Goal: Information Seeking & Learning: Learn about a topic

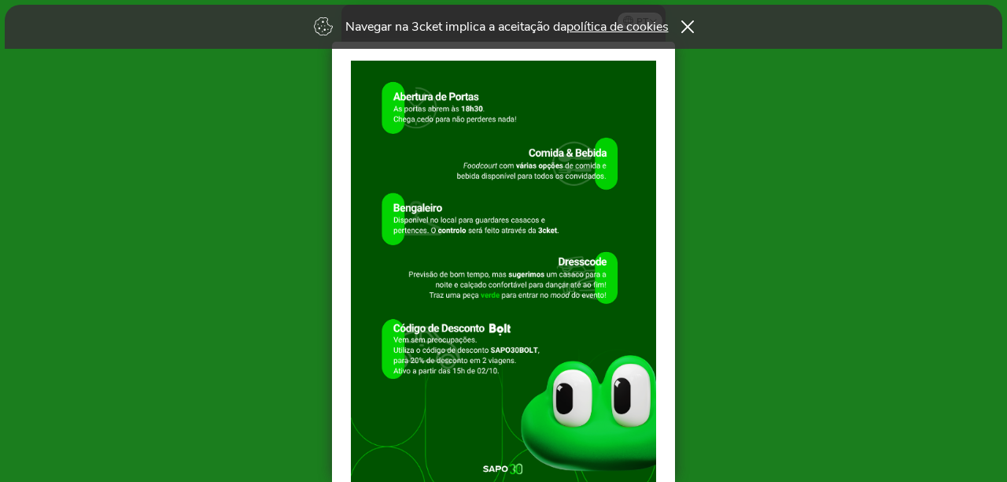
scroll to position [157, 0]
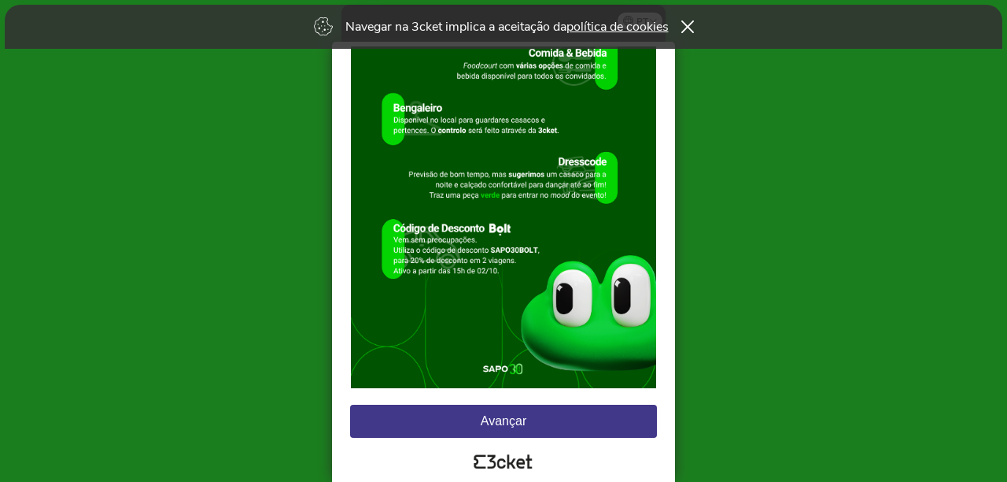
click at [581, 423] on button "Avançar" at bounding box center [503, 420] width 307 height 33
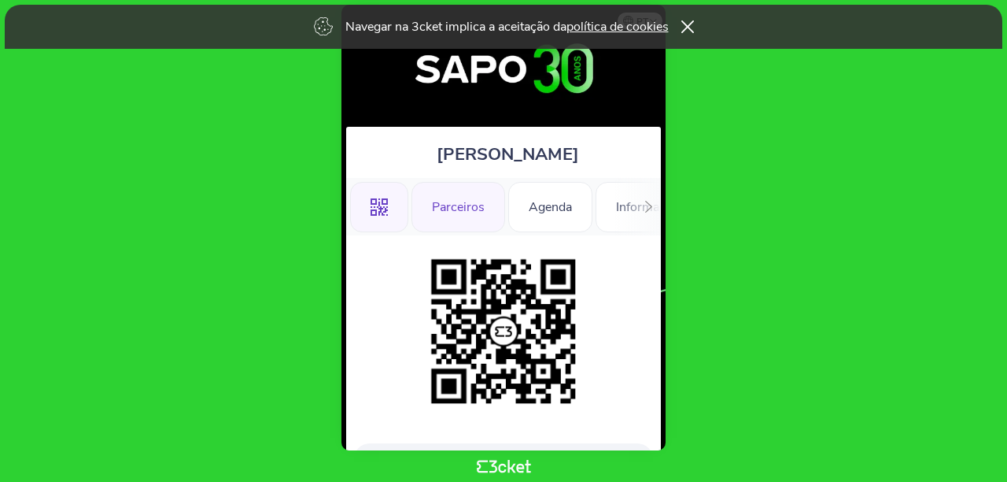
click at [463, 211] on div "Parceiros" at bounding box center [459, 207] width 94 height 50
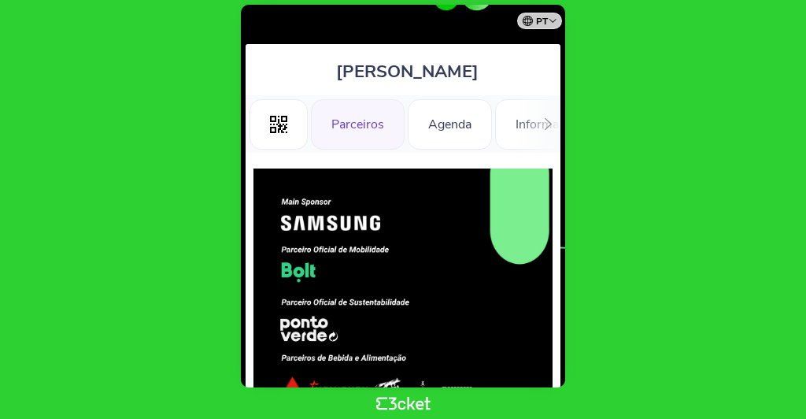
scroll to position [73, 0]
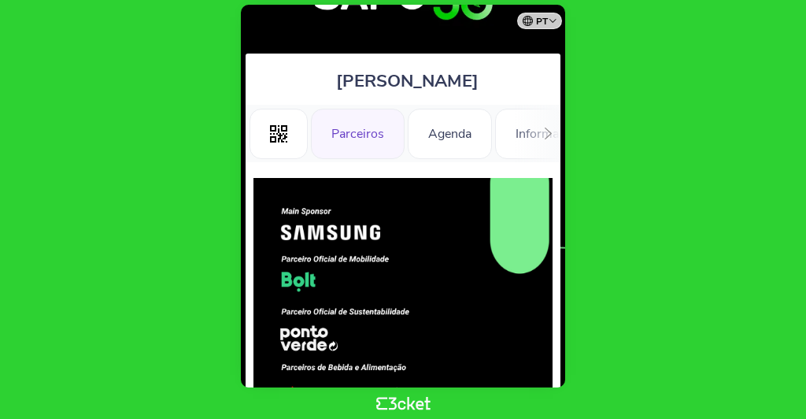
click at [531, 149] on div ".st0{fill-rule:evenodd;clip-rule:evenodd;} Parceiros Agenda Informações Adicion…" at bounding box center [402, 133] width 315 height 57
click at [441, 145] on div "Agenda" at bounding box center [450, 134] width 84 height 50
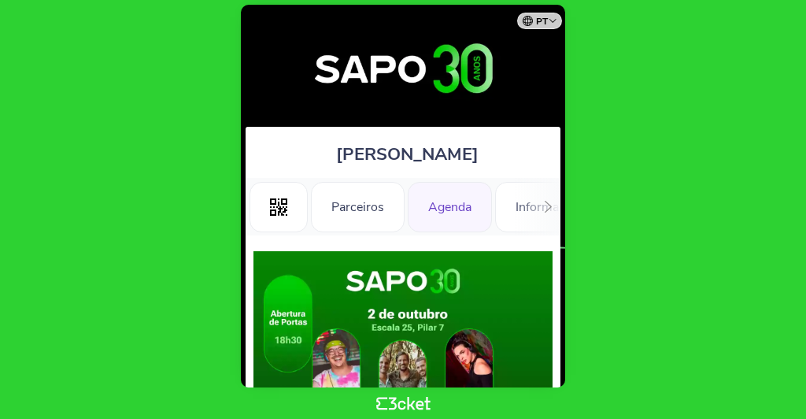
click at [520, 206] on div ".st0{fill-rule:evenodd;clip-rule:evenodd;} Parceiros Agenda Informações Adicion…" at bounding box center [402, 206] width 315 height 57
click at [545, 208] on icon at bounding box center [548, 207] width 12 height 12
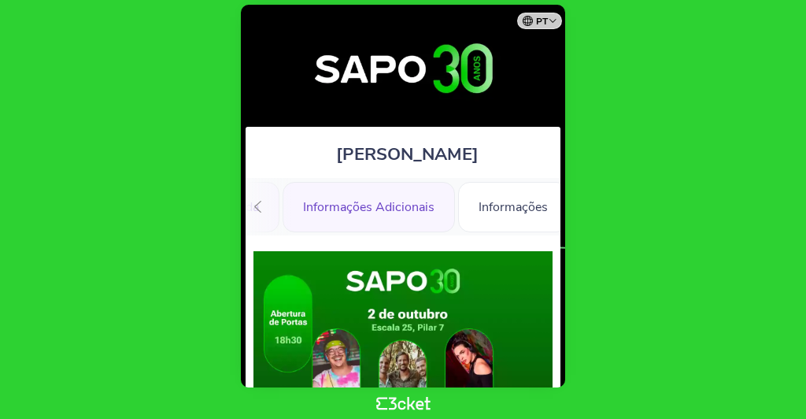
scroll to position [0, 219]
click at [404, 218] on div "Informações Adicionais" at bounding box center [362, 207] width 172 height 50
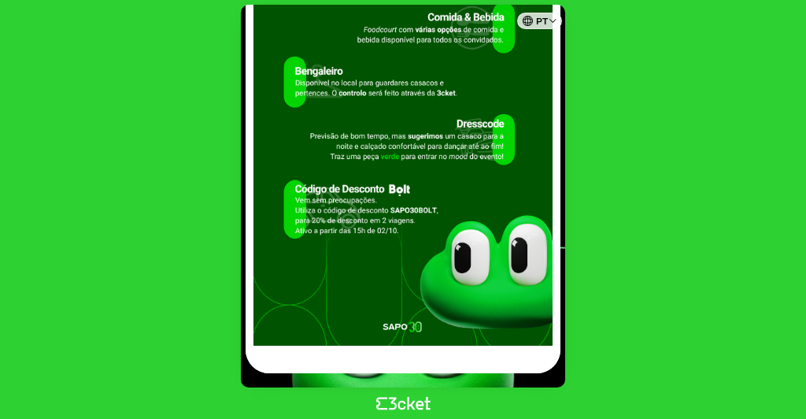
scroll to position [10, 0]
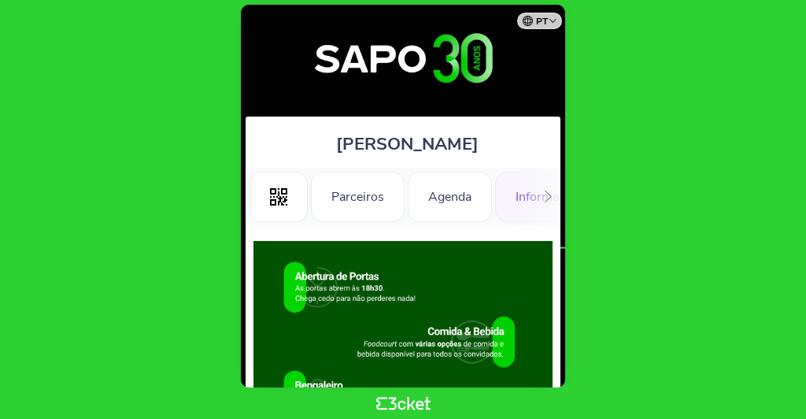
click at [537, 204] on div at bounding box center [548, 196] width 24 height 57
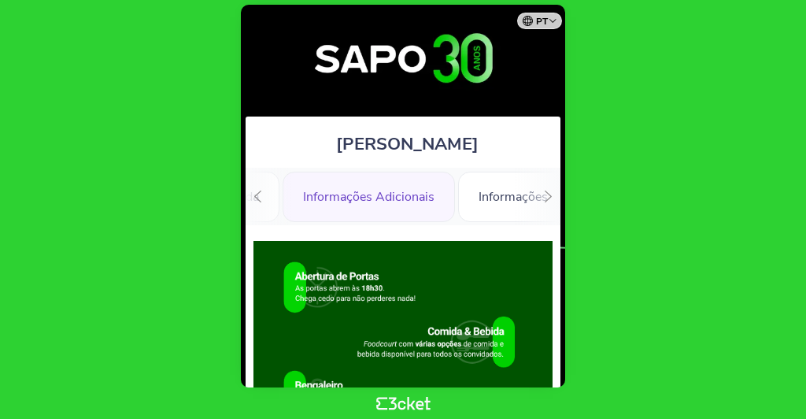
scroll to position [0, 219]
click at [390, 186] on div "Informações Adicionais" at bounding box center [362, 197] width 172 height 50
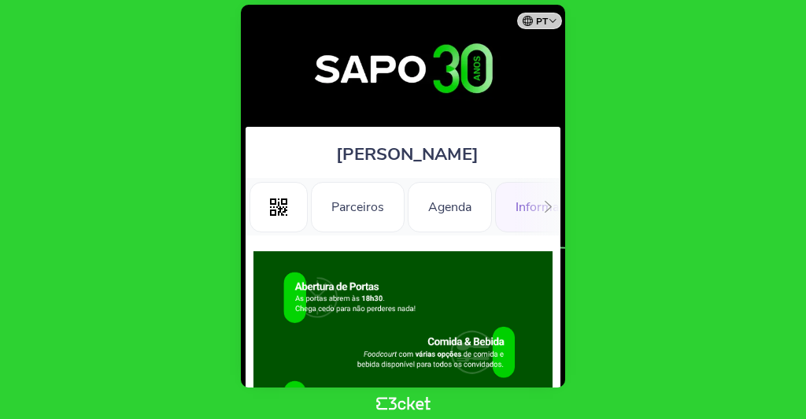
click at [530, 208] on div ".st0{fill-rule:evenodd;clip-rule:evenodd;} Parceiros Agenda Informações Adicion…" at bounding box center [402, 206] width 315 height 57
drag, startPoint x: 483, startPoint y: 214, endPoint x: 233, endPoint y: 212, distance: 250.2
click at [233, 212] on body "pt Português (Portugal) English Español Catalan Français Ana caldeira .st0{fill…" at bounding box center [402, 209] width 793 height 406
click at [543, 207] on icon at bounding box center [548, 207] width 12 height 12
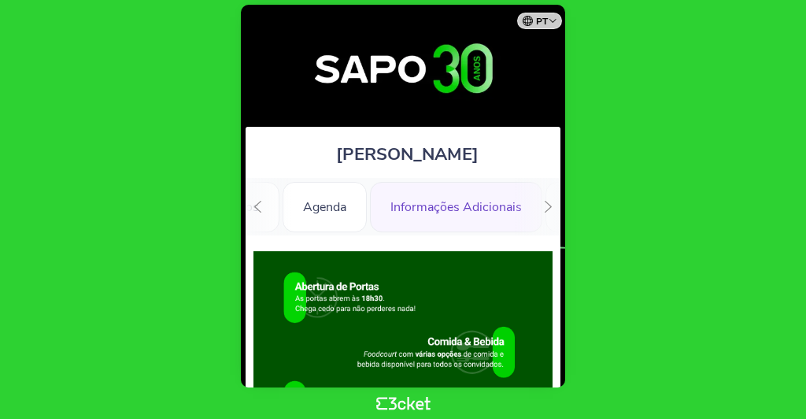
click at [543, 207] on icon at bounding box center [548, 207] width 12 height 12
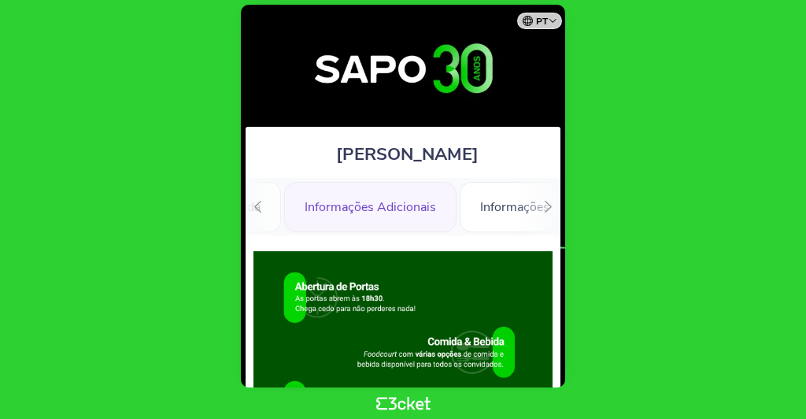
scroll to position [0, 219]
click at [543, 207] on div "Informações" at bounding box center [507, 207] width 110 height 50
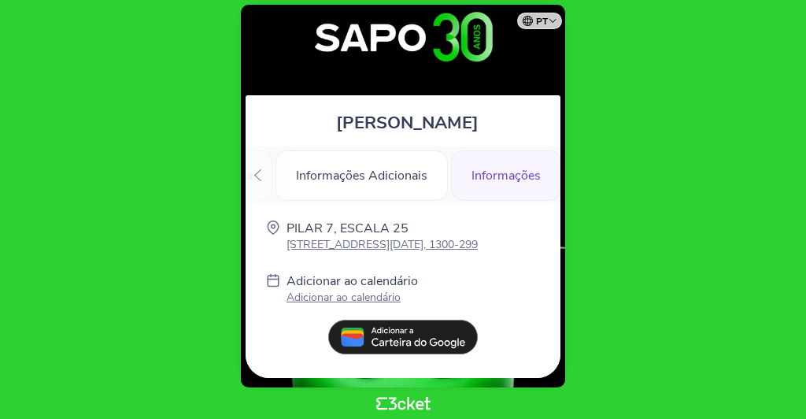
scroll to position [48, 0]
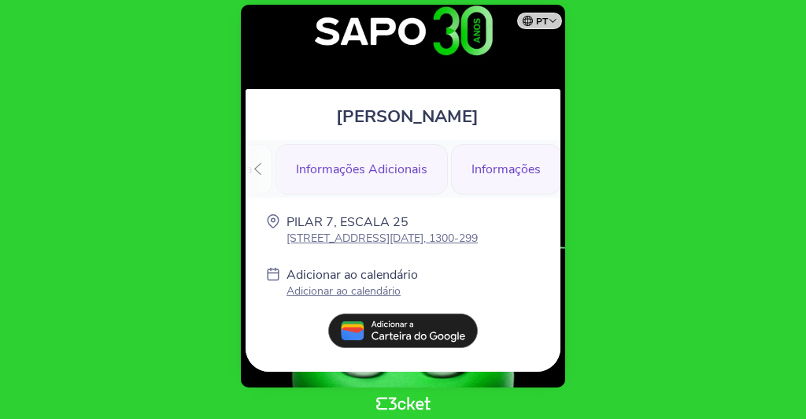
click at [413, 161] on div "Informações Adicionais" at bounding box center [361, 169] width 172 height 50
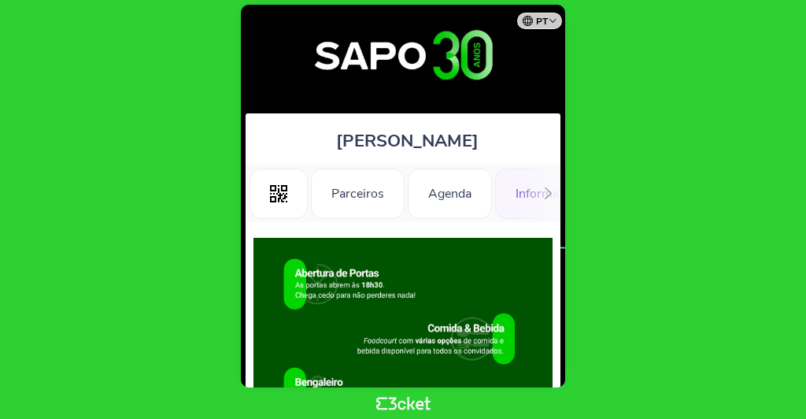
scroll to position [10, 0]
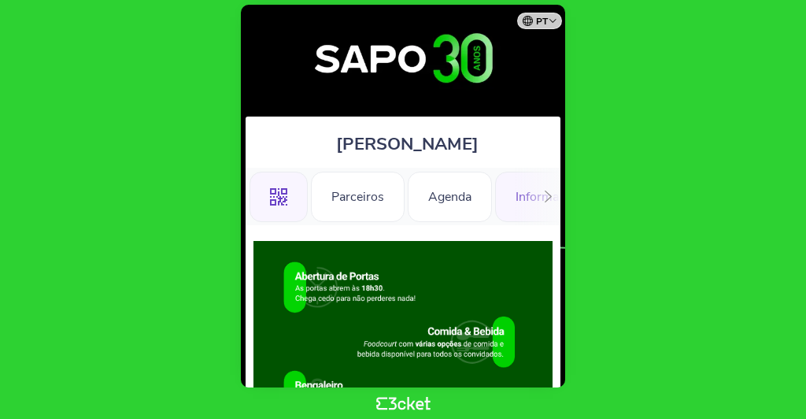
click at [258, 189] on div ".st0{fill-rule:evenodd;clip-rule:evenodd;}" at bounding box center [278, 197] width 58 height 50
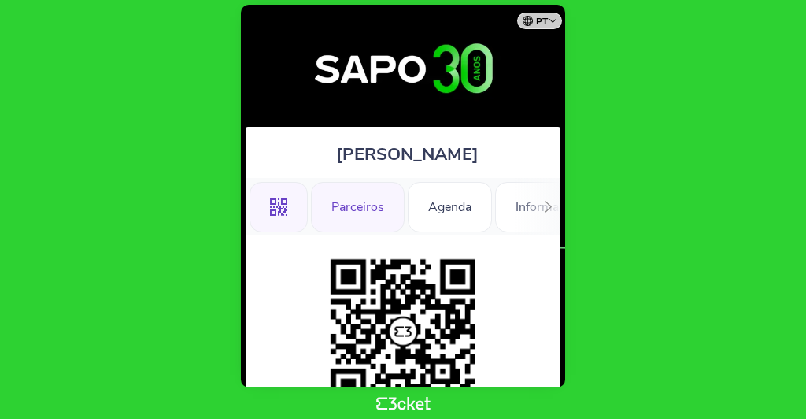
click at [325, 203] on div "Parceiros" at bounding box center [358, 207] width 94 height 50
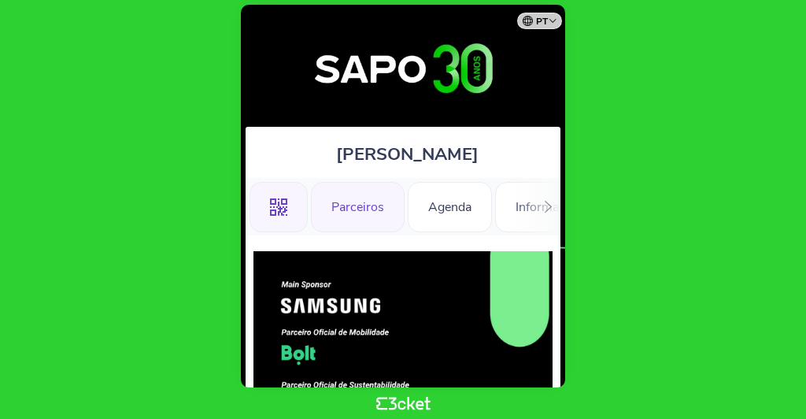
click at [287, 206] on div ".st0{fill-rule:evenodd;clip-rule:evenodd;}" at bounding box center [278, 207] width 58 height 50
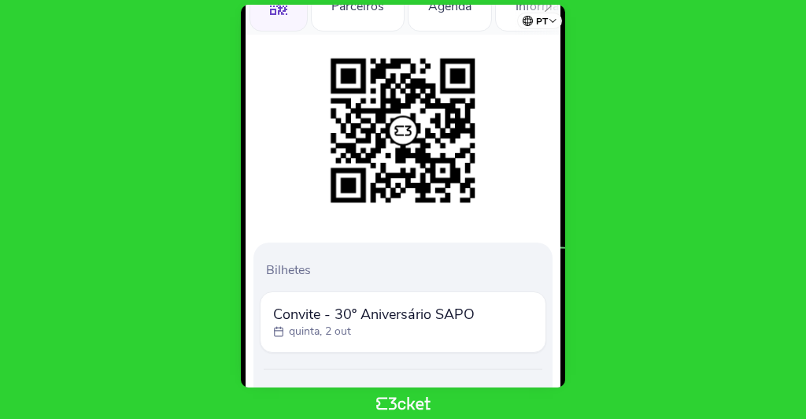
scroll to position [268, 0]
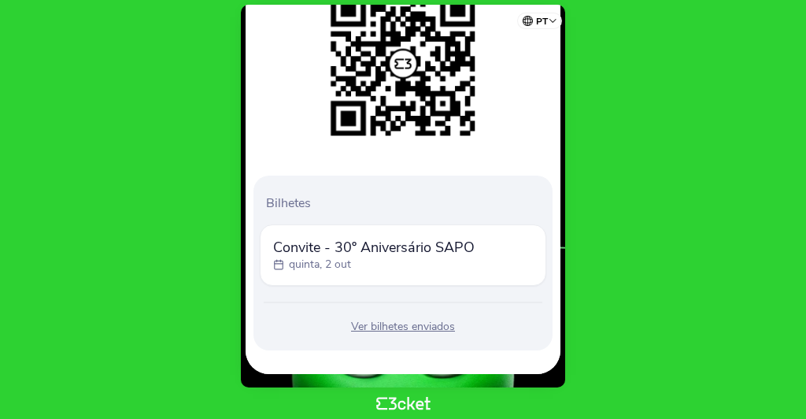
click at [395, 330] on div "Ver bilhetes enviados" at bounding box center [403, 327] width 286 height 16
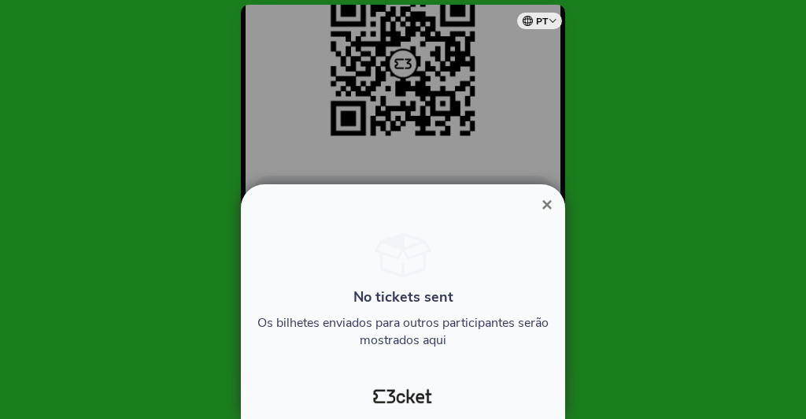
click at [548, 211] on span "×" at bounding box center [546, 204] width 11 height 21
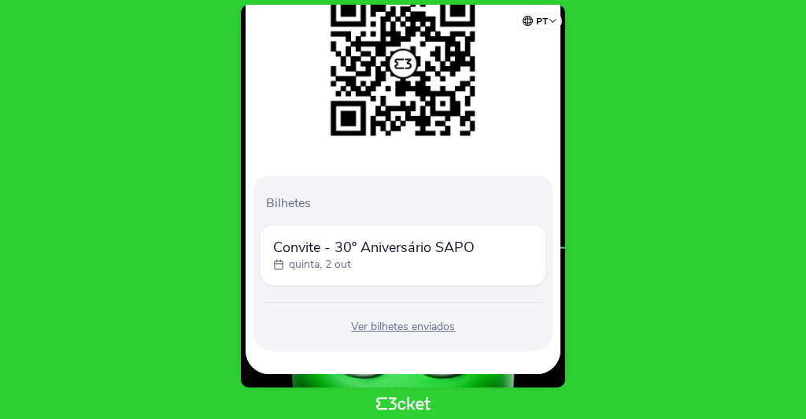
click at [331, 252] on span "Convite - 30º Aniversário SAPO" at bounding box center [373, 247] width 201 height 19
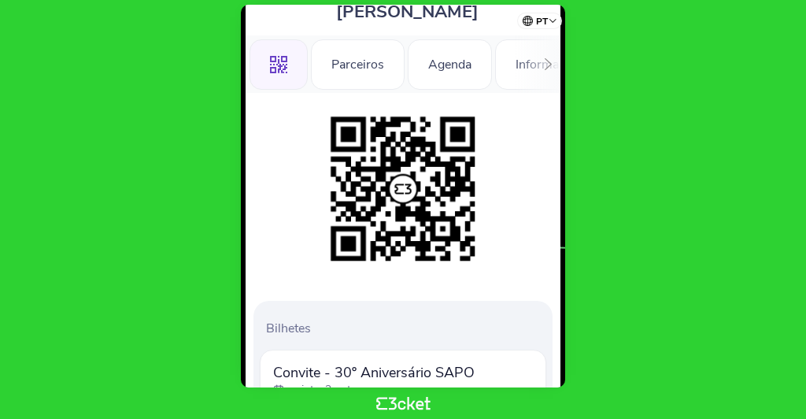
scroll to position [142, 0]
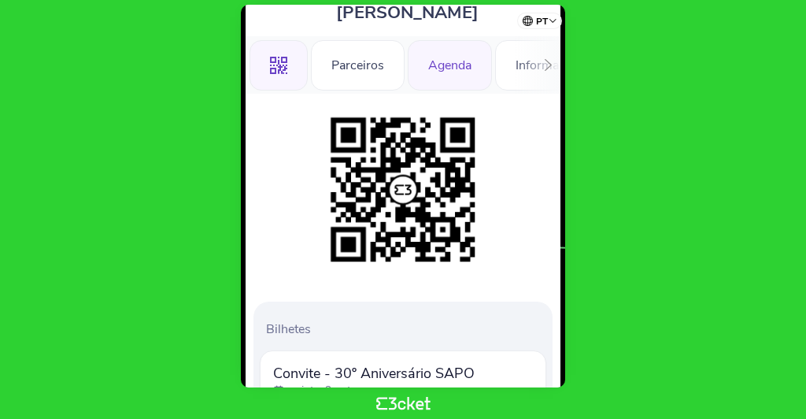
click at [454, 70] on div "Agenda" at bounding box center [450, 65] width 84 height 50
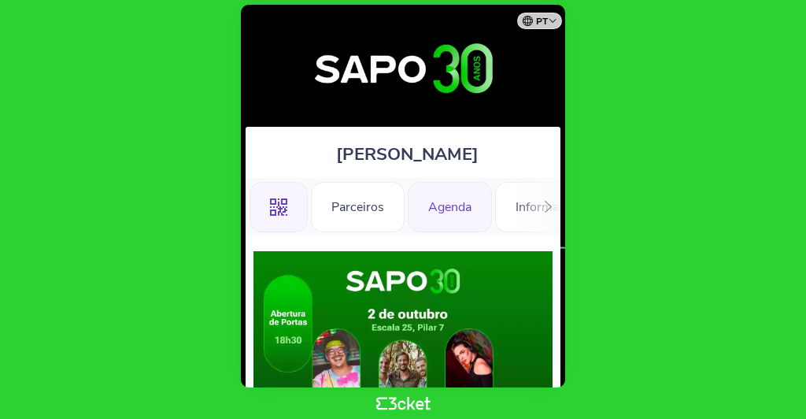
click at [293, 205] on div ".st0{fill-rule:evenodd;clip-rule:evenodd;}" at bounding box center [278, 207] width 58 height 50
